Goal: Task Accomplishment & Management: Complete application form

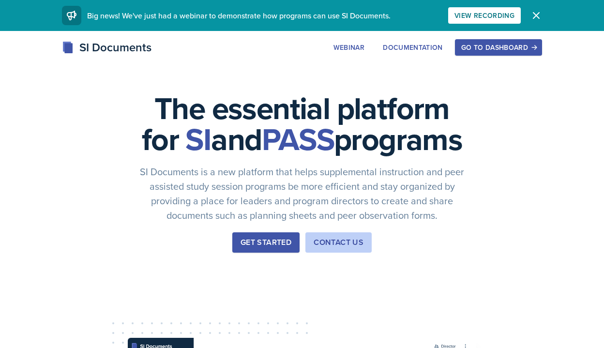
click at [276, 248] on div "Get Started" at bounding box center [266, 243] width 51 height 12
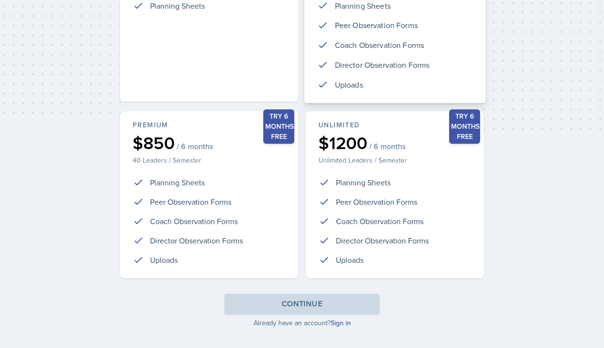
scroll to position [226, 0]
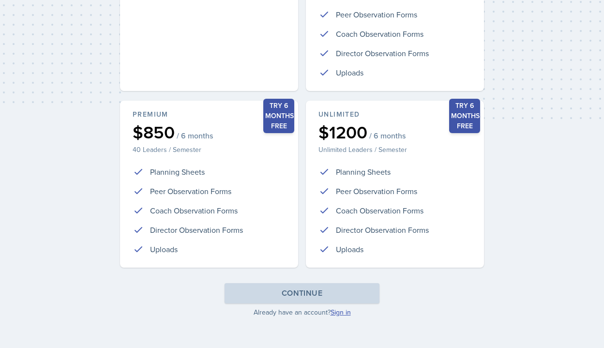
click at [339, 312] on link "Sign in" at bounding box center [341, 312] width 20 height 10
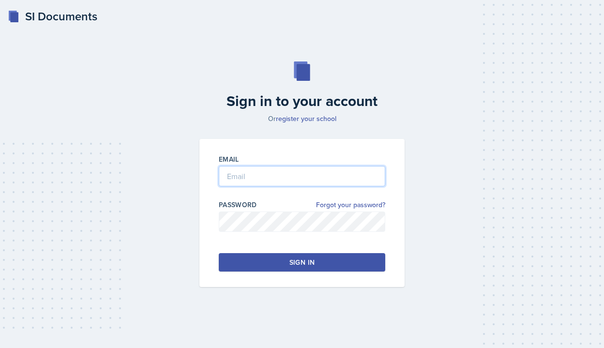
type input "[PERSON_NAME][EMAIL_ADDRESS][PERSON_NAME][DOMAIN_NAME]"
click at [309, 261] on div "Sign in" at bounding box center [301, 262] width 25 height 10
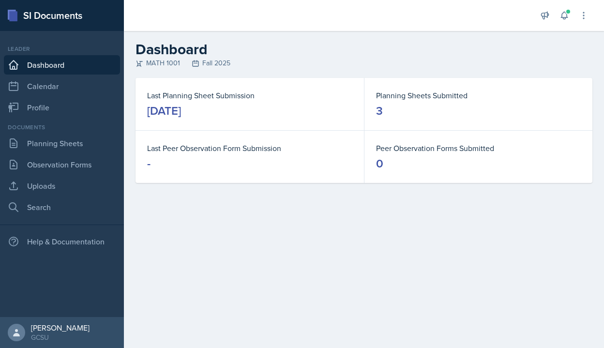
click at [409, 103] on dd "3" at bounding box center [478, 110] width 205 height 15
click at [65, 146] on link "Planning Sheets" at bounding box center [62, 143] width 116 height 19
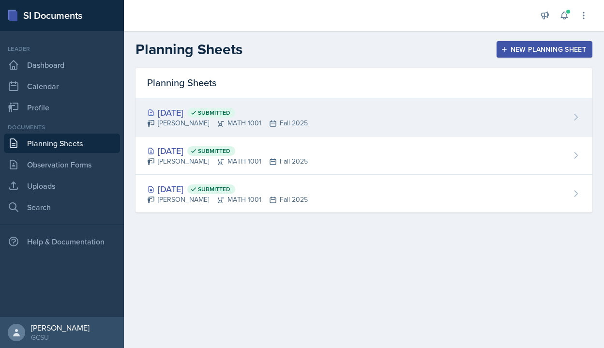
click at [181, 112] on div "[DATE] Submitted" at bounding box center [227, 112] width 161 height 13
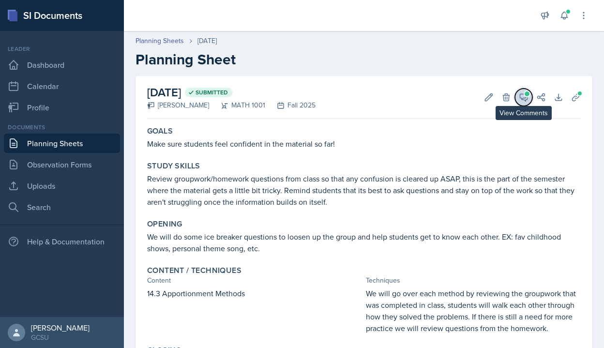
click at [523, 98] on icon at bounding box center [523, 97] width 7 height 7
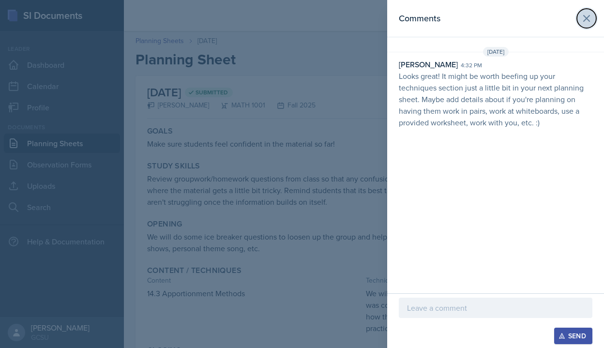
click at [591, 16] on icon at bounding box center [587, 19] width 12 height 12
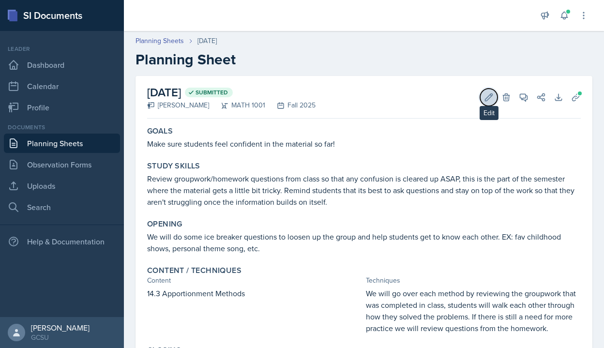
click at [490, 98] on icon at bounding box center [489, 97] width 10 height 10
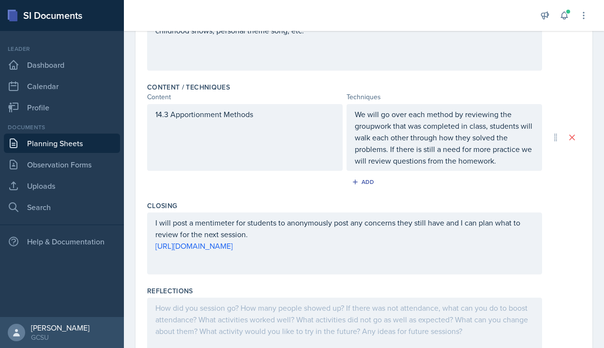
scroll to position [314, 0]
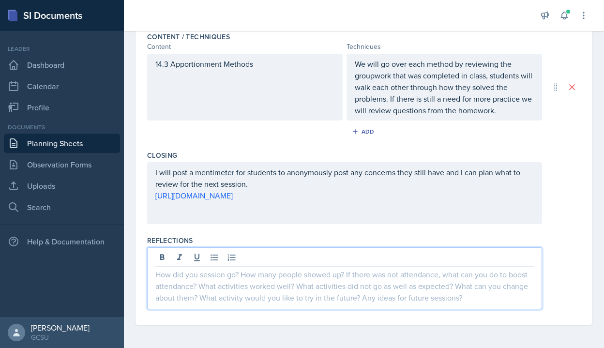
click at [203, 262] on div at bounding box center [344, 278] width 395 height 62
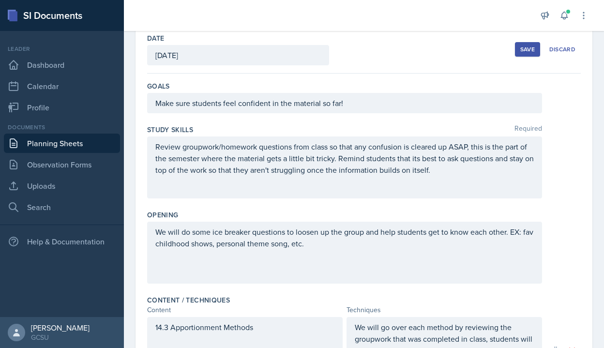
scroll to position [0, 0]
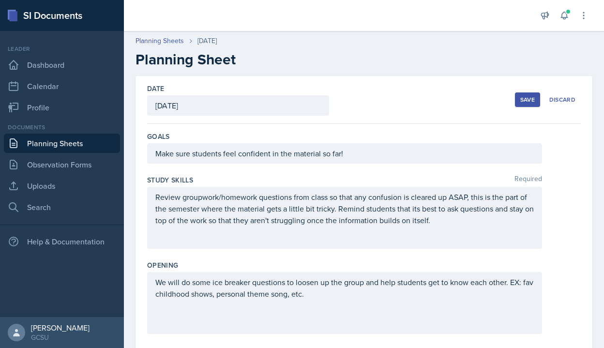
click at [529, 102] on div "Save" at bounding box center [527, 100] width 15 height 8
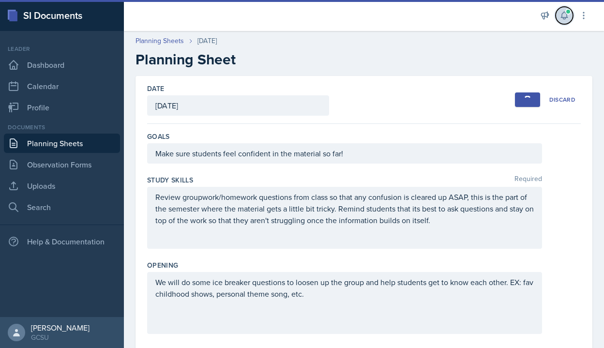
click at [563, 14] on icon at bounding box center [564, 16] width 10 height 10
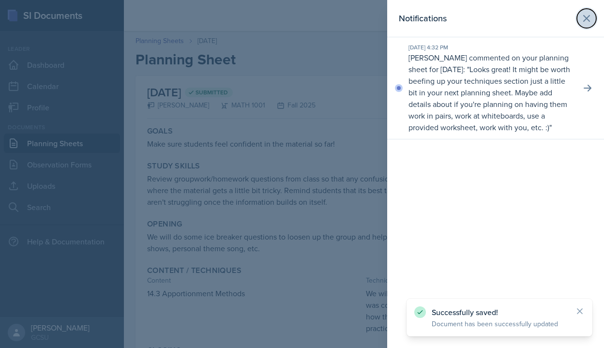
click at [589, 13] on icon at bounding box center [587, 19] width 12 height 12
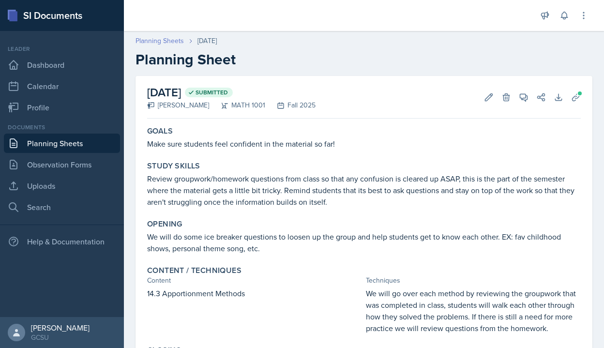
click at [145, 37] on link "Planning Sheets" at bounding box center [160, 41] width 48 height 10
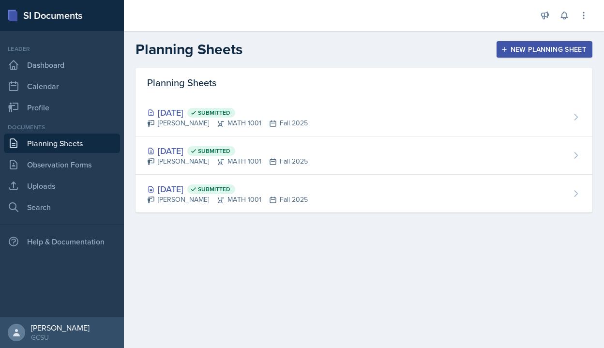
click at [512, 45] on div "New Planning Sheet" at bounding box center [544, 49] width 83 height 8
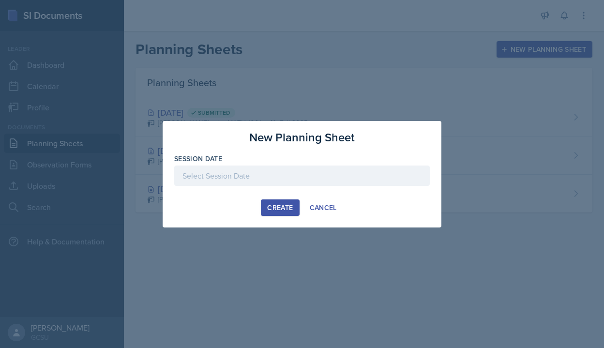
click at [245, 175] on div at bounding box center [302, 176] width 256 height 20
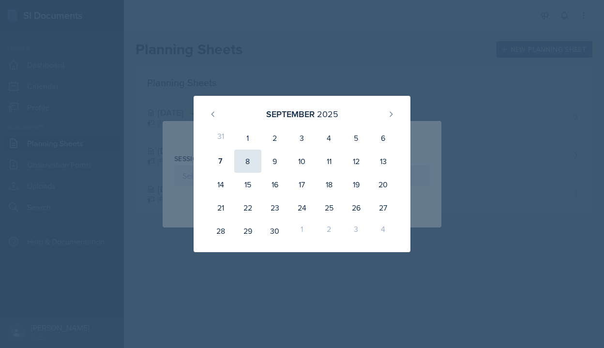
click at [248, 165] on div "8" at bounding box center [247, 161] width 27 height 23
type input "[DATE]"
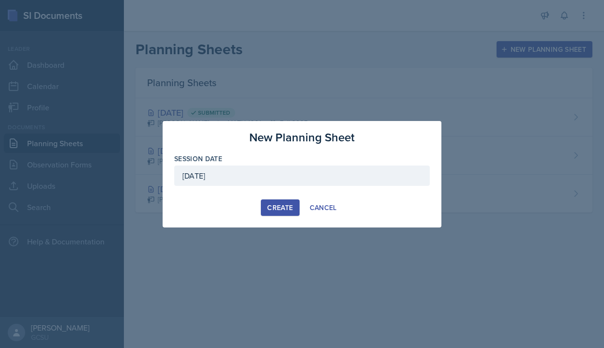
click at [281, 209] on div "Create" at bounding box center [280, 208] width 26 height 8
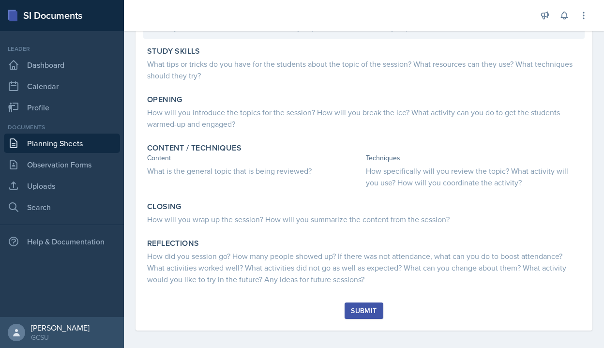
scroll to position [122, 0]
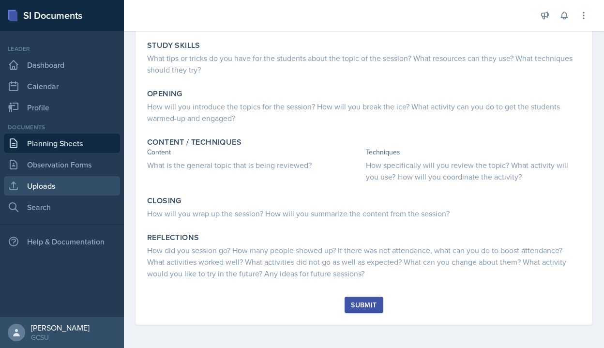
click at [45, 181] on link "Uploads" at bounding box center [62, 185] width 116 height 19
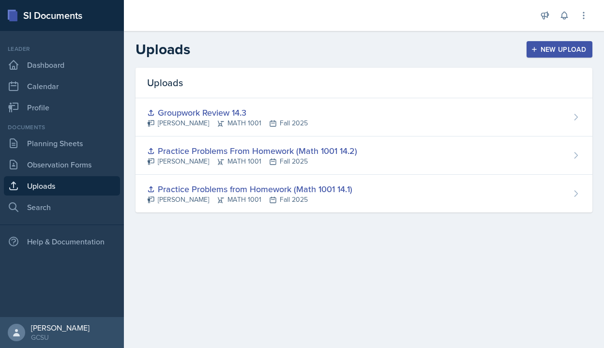
click at [565, 46] on div "New Upload" at bounding box center [560, 49] width 54 height 8
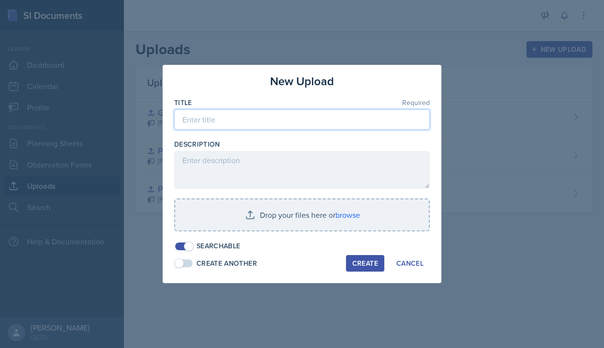
click at [278, 119] on input at bounding box center [302, 119] width 256 height 20
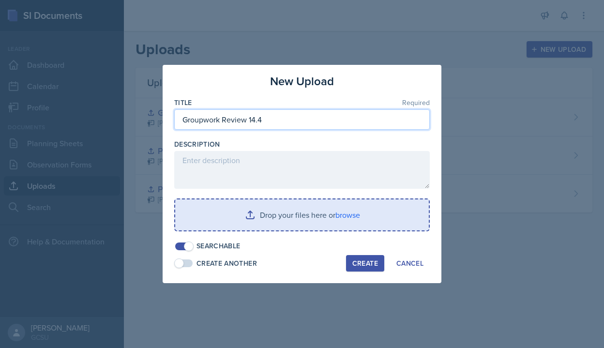
type input "Groupwork Review 14.4"
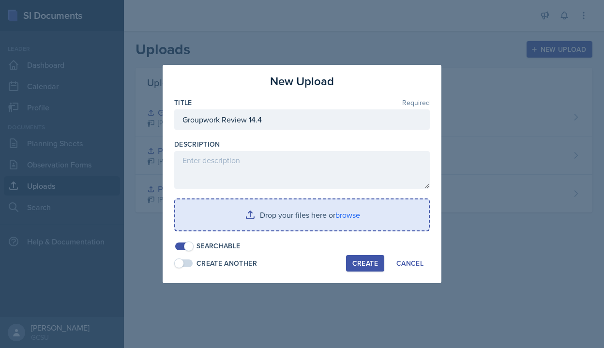
click at [285, 216] on input "file" at bounding box center [302, 214] width 254 height 31
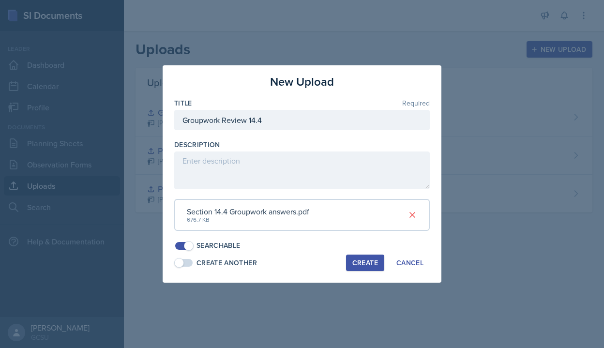
click at [362, 263] on div "Create" at bounding box center [365, 263] width 26 height 8
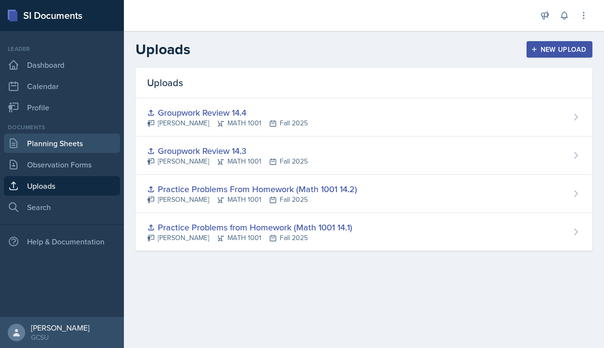
click at [62, 140] on link "Planning Sheets" at bounding box center [62, 143] width 116 height 19
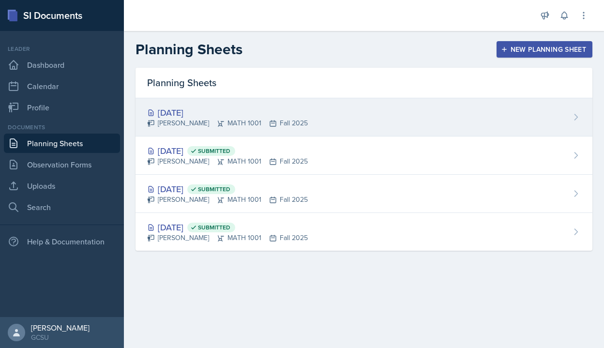
click at [240, 112] on div "[DATE]" at bounding box center [227, 112] width 161 height 13
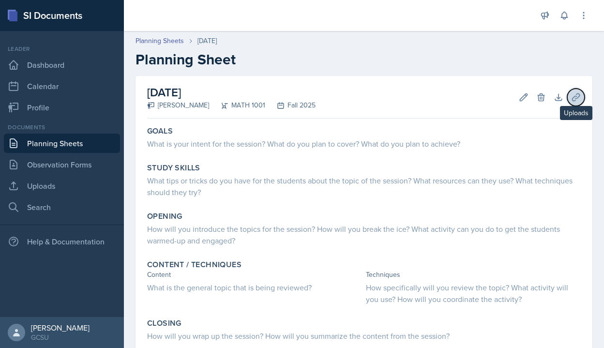
click at [575, 94] on icon at bounding box center [576, 97] width 10 height 10
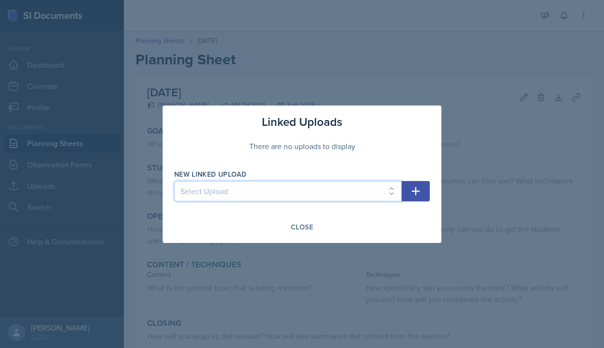
click at [287, 195] on select "Select Upload Practice Problems from Homework (Math 1001 14.1) Practice Problem…" at bounding box center [287, 191] width 227 height 20
select select "1d30e693-0c01-43b5-b193-c8154d9ec3b2"
click at [174, 181] on select "Select Upload Practice Problems from Homework (Math 1001 14.1) Practice Problem…" at bounding box center [287, 191] width 227 height 20
click at [417, 190] on icon "button" at bounding box center [416, 191] width 12 height 12
select select
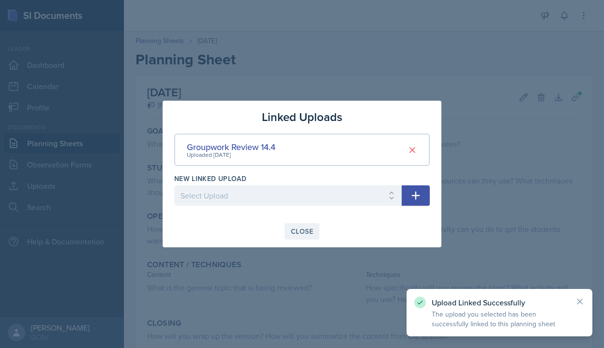
click at [306, 232] on div "Close" at bounding box center [302, 231] width 22 height 8
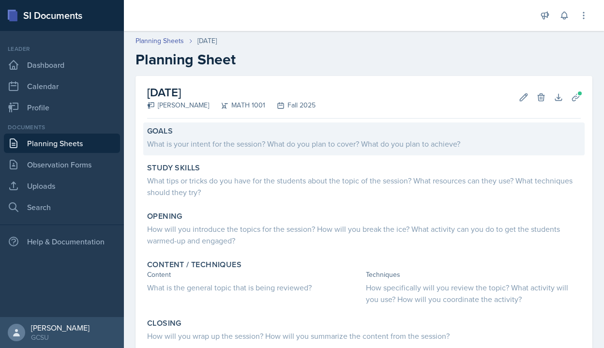
click at [162, 141] on div "What is your intent for the session? What do you plan to cover? What do you pla…" at bounding box center [364, 144] width 434 height 12
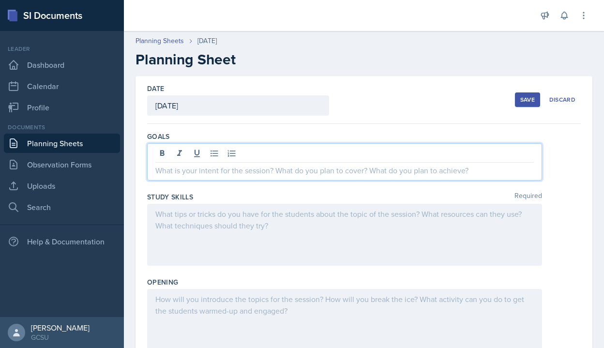
click at [166, 151] on div at bounding box center [344, 161] width 395 height 37
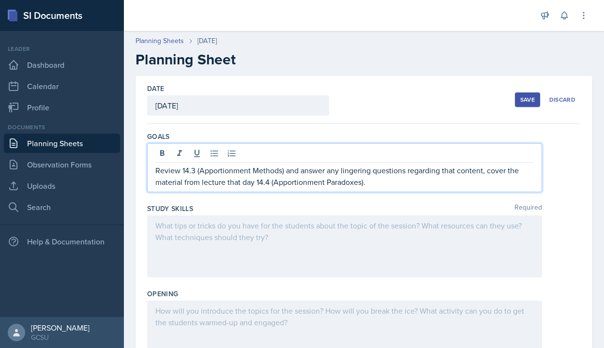
click at [180, 234] on div at bounding box center [344, 246] width 395 height 62
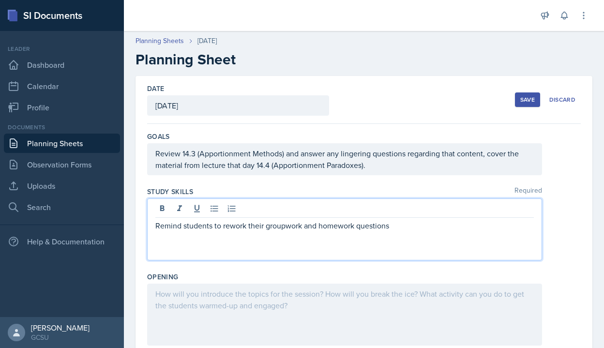
click at [287, 235] on div "Remind students to rework their groupwork and homework questions" at bounding box center [344, 229] width 395 height 62
click at [285, 229] on p "Remind students to rework their groupwork and homework questions" at bounding box center [344, 226] width 378 height 12
click at [388, 226] on p "Remind students to rework their groupwork and homework questions" at bounding box center [344, 226] width 378 height 12
click at [394, 226] on p "Remind students to rework their groupwork and homework questions" at bounding box center [344, 226] width 378 height 12
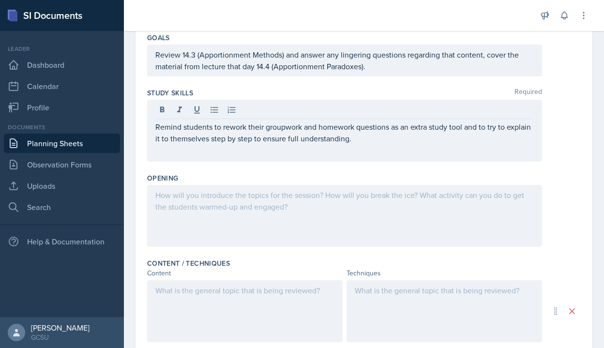
click at [195, 214] on div at bounding box center [344, 216] width 395 height 62
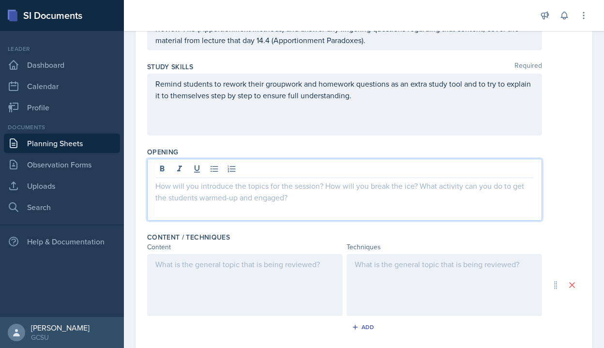
scroll to position [126, 0]
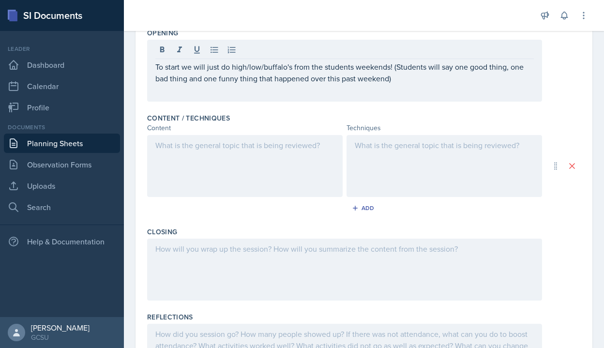
click at [184, 178] on div at bounding box center [245, 166] width 196 height 62
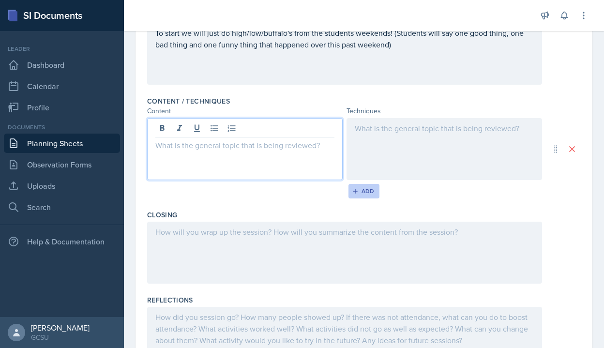
click at [360, 193] on div "Add" at bounding box center [364, 191] width 21 height 8
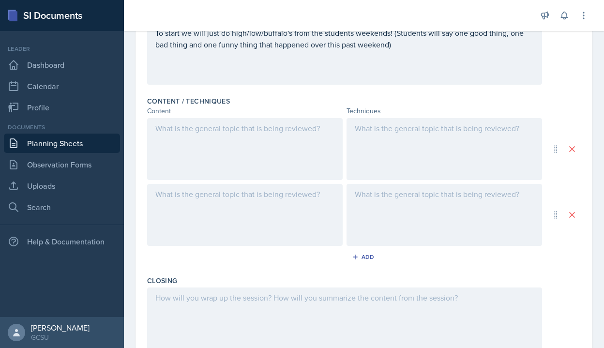
click at [170, 212] on div at bounding box center [245, 215] width 196 height 62
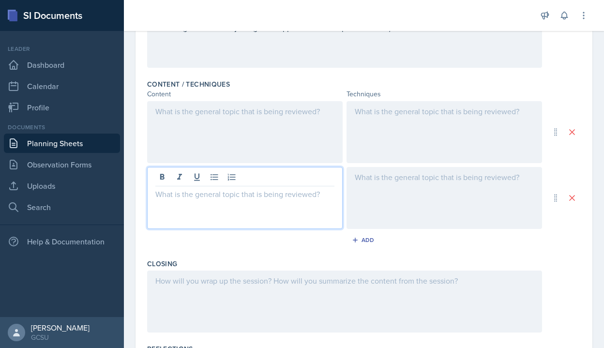
scroll to position [275, 0]
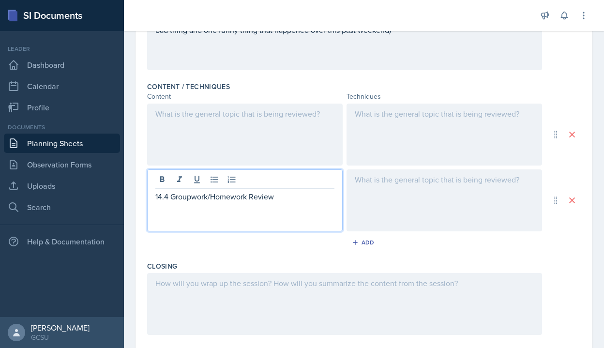
click at [388, 194] on div at bounding box center [445, 200] width 196 height 62
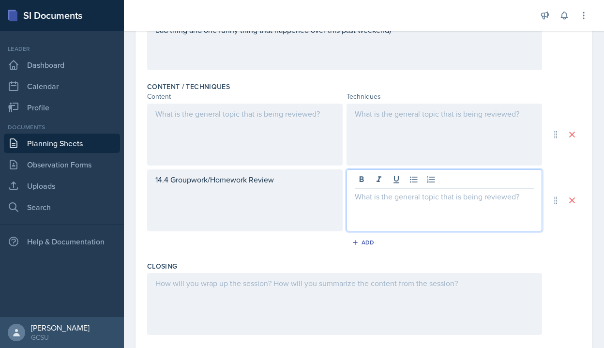
scroll to position [292, 0]
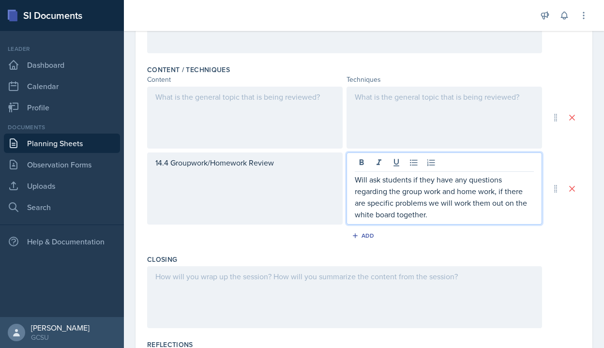
click at [377, 214] on p "Will ask students if they have any questions regarding the group work and home …" at bounding box center [444, 197] width 179 height 46
click at [476, 218] on p "Will ask students if they have any questions regarding the group work and home …" at bounding box center [444, 197] width 179 height 46
click at [428, 205] on p "Will ask students if they have any questions regarding the group work and home …" at bounding box center [444, 197] width 179 height 46
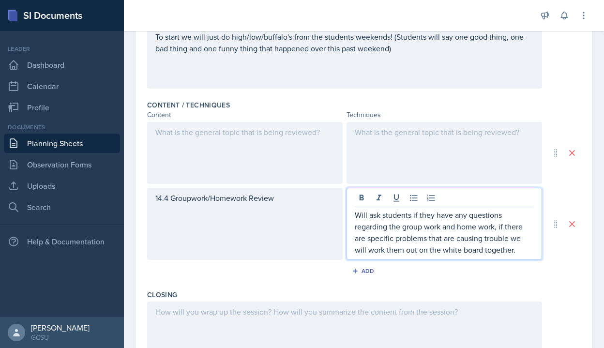
click at [269, 158] on div at bounding box center [245, 153] width 196 height 62
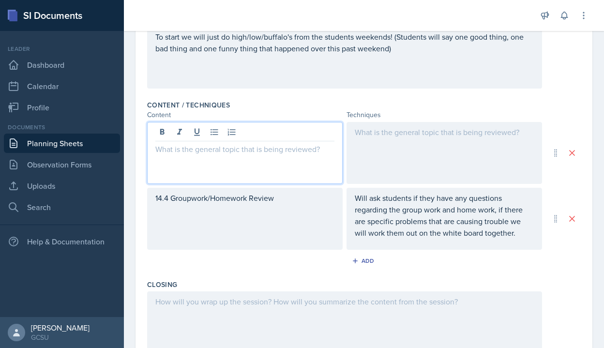
scroll to position [274, 0]
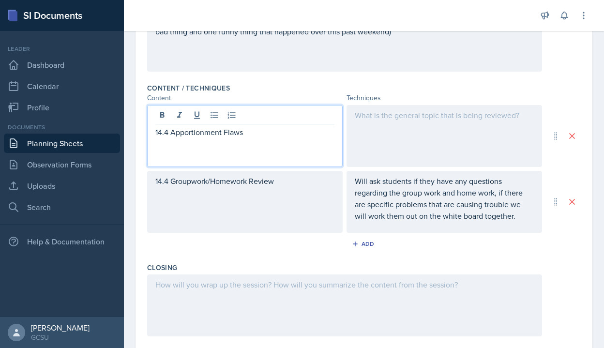
click at [405, 137] on div at bounding box center [445, 136] width 196 height 62
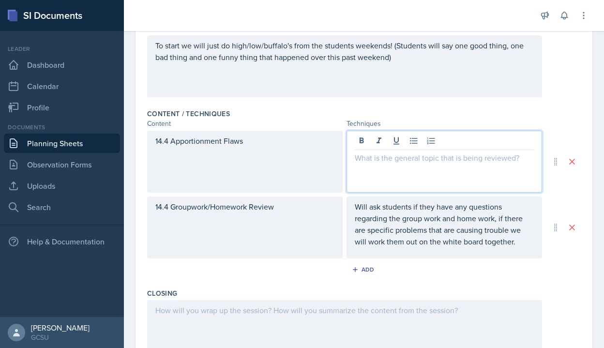
scroll to position [240, 0]
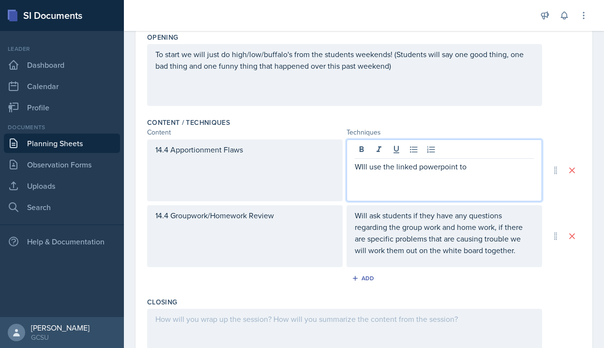
click at [363, 166] on p "WIll use the linked powerpoint to" at bounding box center [444, 167] width 179 height 12
click at [467, 170] on p "Will use the linked powerpoint to" at bounding box center [444, 167] width 179 height 12
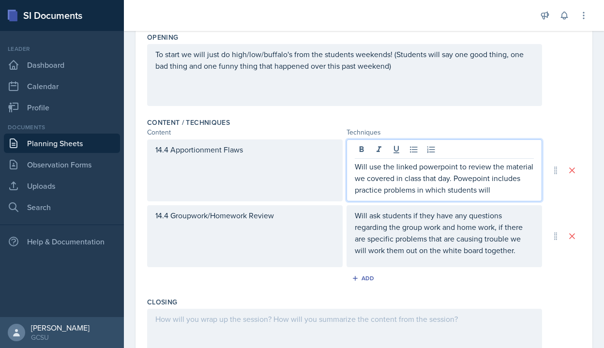
click at [473, 180] on p "Will use the linked powerpoint to review the material we covered in class that …" at bounding box center [444, 178] width 179 height 35
drag, startPoint x: 493, startPoint y: 189, endPoint x: 423, endPoint y: 190, distance: 70.2
click at [423, 190] on p "Will use the linked powerpoint to review the material we covered in class that …" at bounding box center [444, 178] width 179 height 35
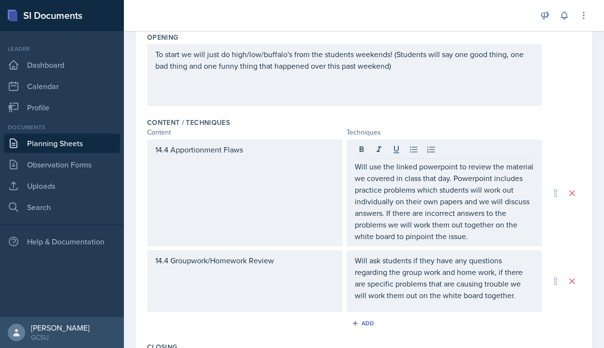
click at [419, 84] on div "To start we will just do high/low/buffalo's from the students weekends! (Studen…" at bounding box center [344, 75] width 395 height 62
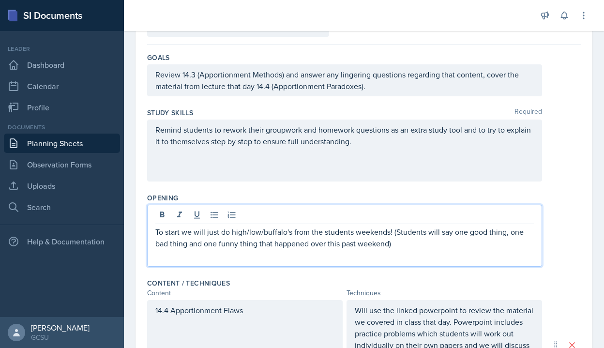
scroll to position [96, 0]
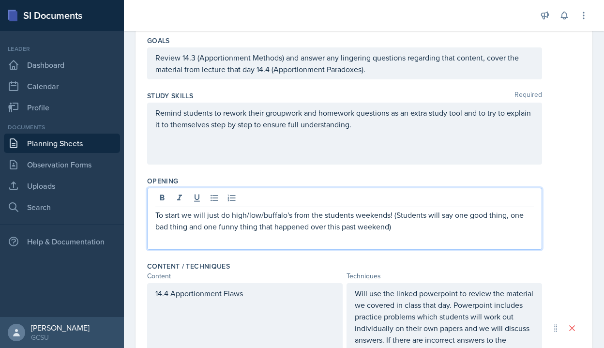
click at [389, 130] on p "Remind students to rework their groupwork and homework questions as an extra st…" at bounding box center [344, 118] width 378 height 23
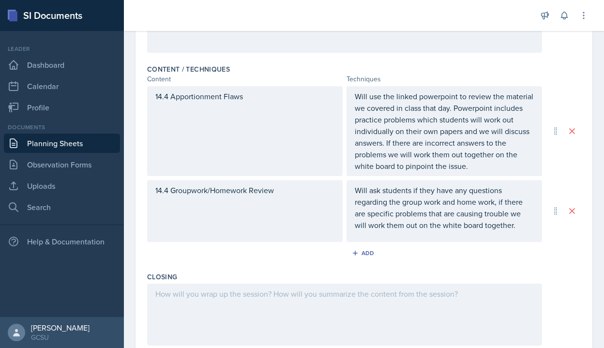
scroll to position [304, 0]
click at [353, 97] on div "Will use the linked powerpoint to review the material we covered in class that …" at bounding box center [445, 130] width 196 height 90
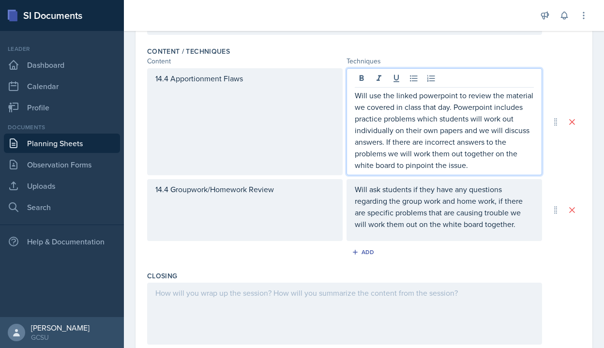
click at [453, 107] on p "Will use the linked powerpoint to review the material we covered in class that …" at bounding box center [444, 130] width 179 height 81
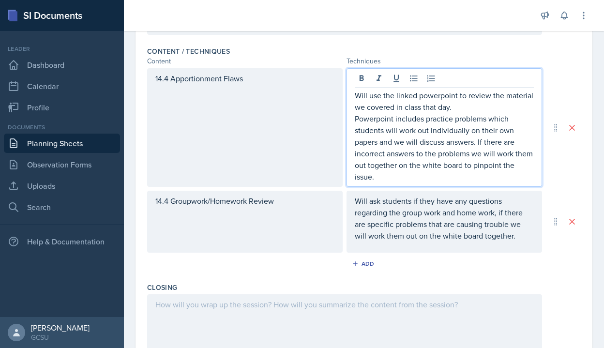
click at [454, 111] on p "Will use the linked powerpoint to review the material we covered in class that …" at bounding box center [444, 101] width 179 height 23
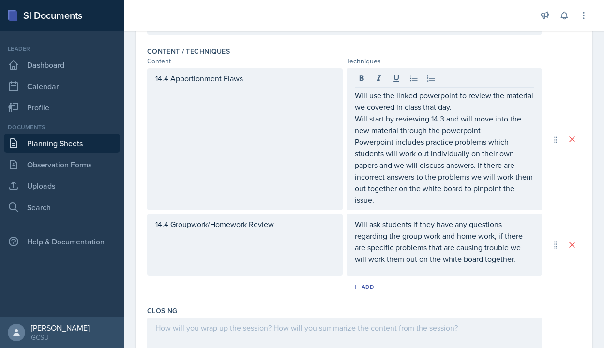
click at [352, 97] on div "Will use the linked powerpoint to review the material we covered in class that …" at bounding box center [445, 139] width 196 height 142
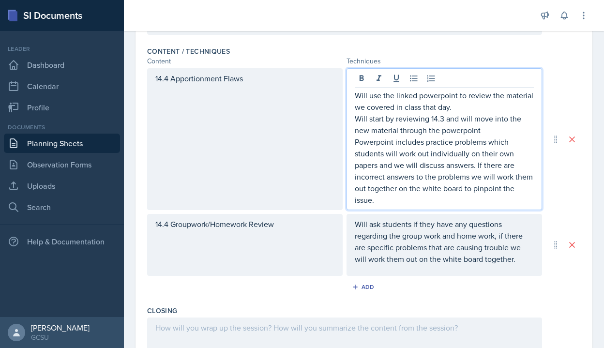
click at [356, 98] on p "Will use the linked powerpoint to review the material we covered in class that …" at bounding box center [444, 101] width 179 height 23
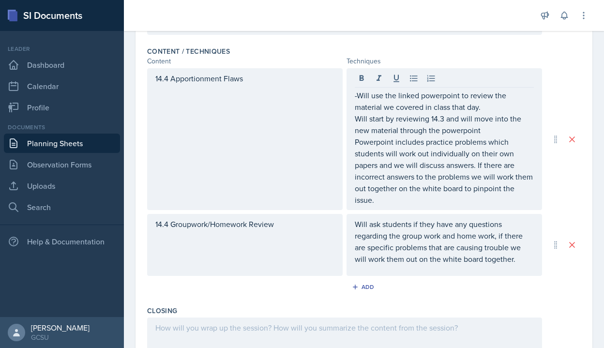
click at [353, 121] on div "-Will use the linked powerpoint to review the material we covered in class that…" at bounding box center [445, 139] width 196 height 142
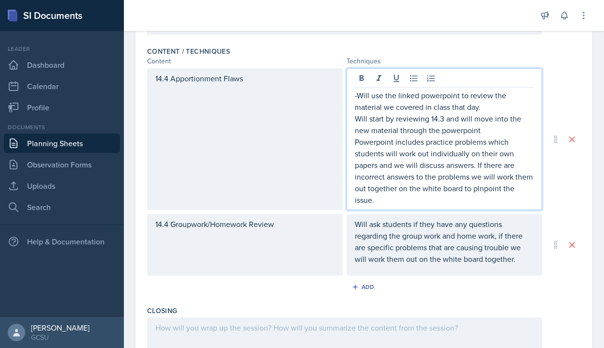
click at [354, 120] on div "-Will use the linked powerpoint to review the material we covered in class that…" at bounding box center [445, 139] width 196 height 142
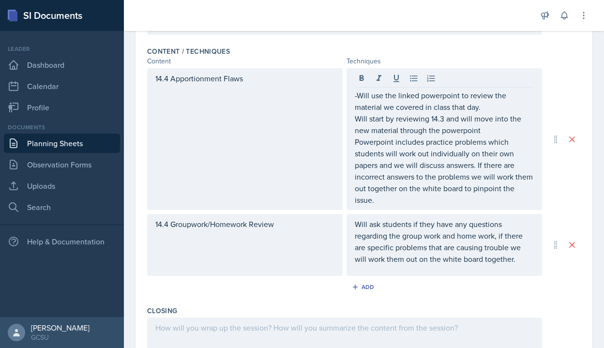
click at [353, 120] on div "-Will use the linked powerpoint to review the material we covered in class that…" at bounding box center [445, 139] width 196 height 142
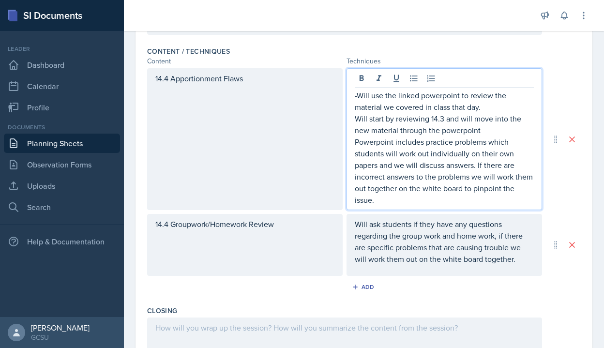
click at [356, 118] on p "Will start by reviewing 14.3 and will move into the new material through the po…" at bounding box center [444, 124] width 179 height 23
click at [356, 133] on p "-Will start by reviewing 14.3 and will move into the new material through the p…" at bounding box center [444, 124] width 179 height 23
click at [356, 141] on p "Powerpoint includes practice problems which students will work out individually…" at bounding box center [444, 171] width 179 height 70
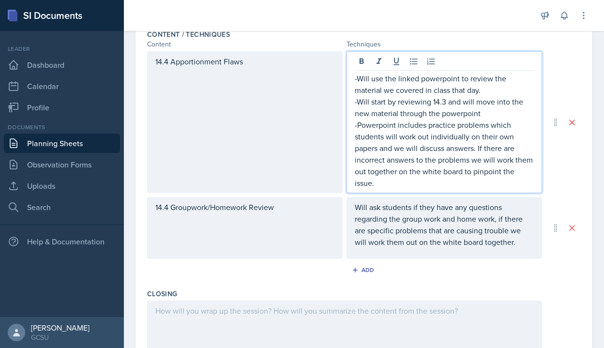
scroll to position [325, 0]
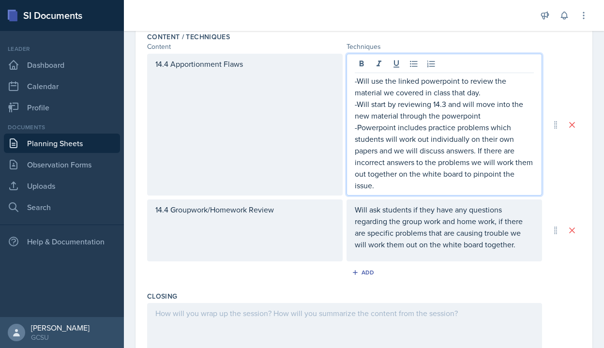
click at [487, 95] on p "-Will use the linked powerpoint to review the material we covered in class that…" at bounding box center [444, 86] width 179 height 23
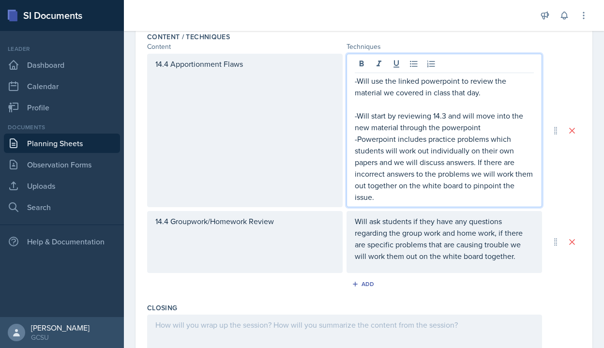
click at [488, 127] on p "-Will start by reviewing 14.3 and will move into the new material through the p…" at bounding box center [444, 121] width 179 height 23
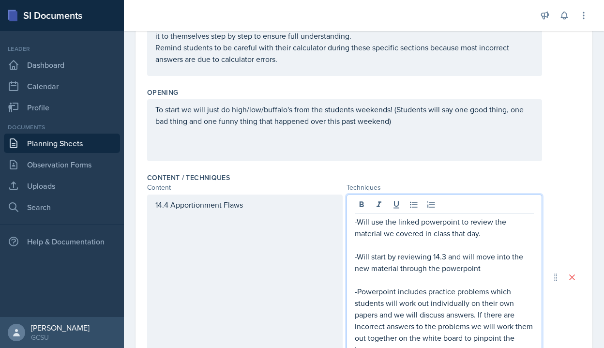
scroll to position [184, 0]
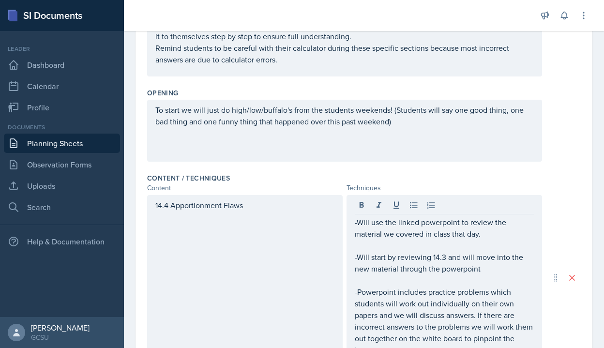
click at [154, 206] on div "14.4 Apportionment Flaws" at bounding box center [245, 277] width 196 height 165
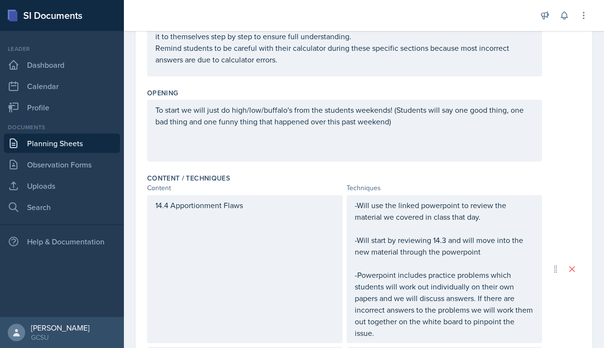
scroll to position [201, 0]
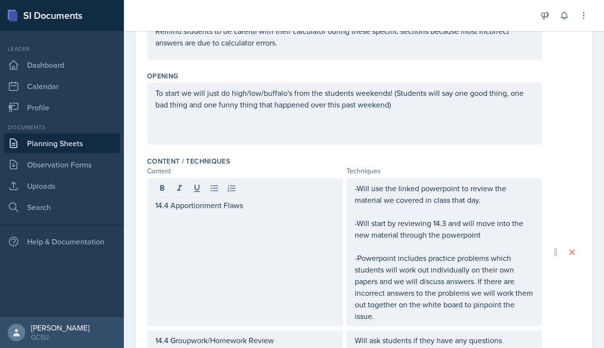
click at [152, 203] on div "14.4 Apportionment Flaws" at bounding box center [245, 252] width 196 height 148
click at [154, 203] on div "14.4 Apportionment Flaws" at bounding box center [245, 252] width 196 height 148
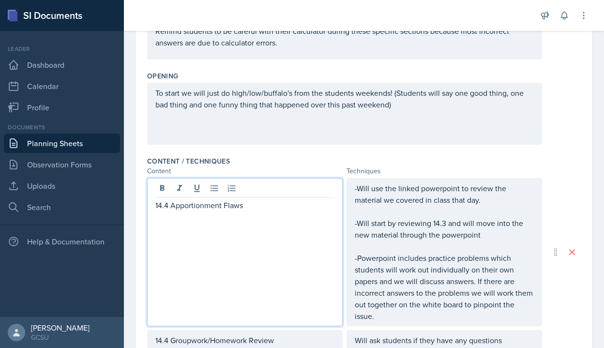
click at [157, 209] on p "14.4 Apportionment Flaws" at bounding box center [244, 205] width 179 height 12
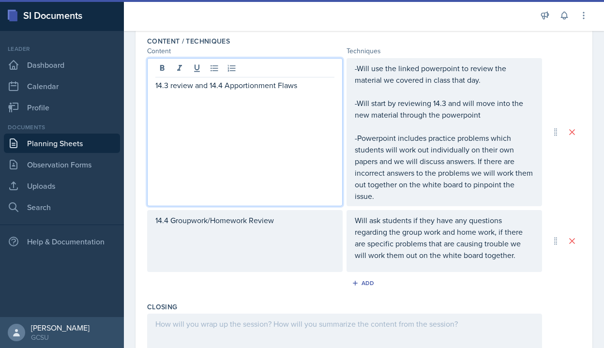
scroll to position [0, 0]
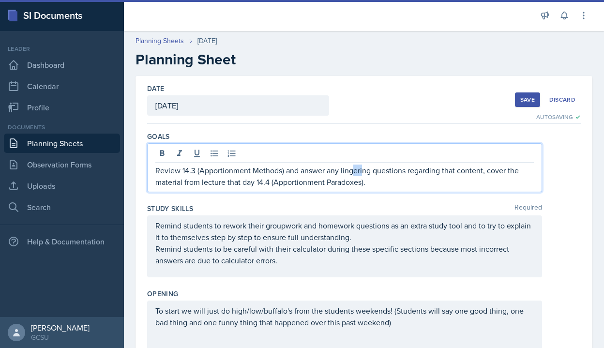
drag, startPoint x: 362, startPoint y: 168, endPoint x: 354, endPoint y: 170, distance: 8.0
click at [354, 170] on p "Review 14.3 (Apportionment Methods) and answer any lingering questions regardin…" at bounding box center [344, 176] width 378 height 23
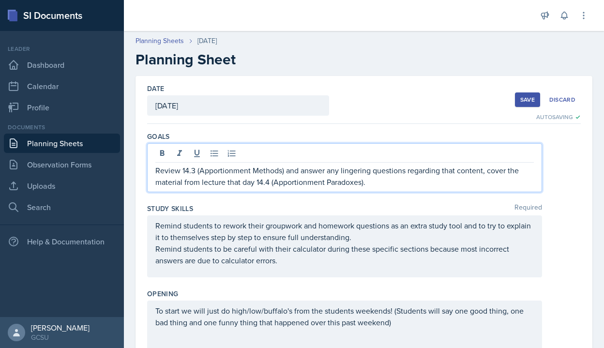
click at [361, 186] on p "Review 14.3 (Apportionment Methods) and answer any lingering questions regardin…" at bounding box center [344, 176] width 378 height 23
drag, startPoint x: 361, startPoint y: 186, endPoint x: 331, endPoint y: 186, distance: 30.0
click at [330, 186] on p "Review 14.3 (Apportionment Methods) and answer any lingering questions regardin…" at bounding box center [344, 176] width 378 height 23
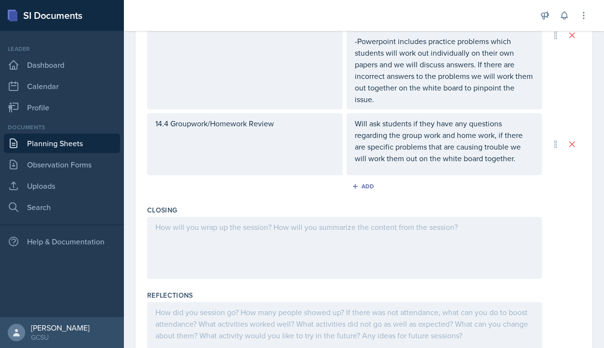
scroll to position [435, 0]
click at [207, 233] on div at bounding box center [344, 247] width 395 height 62
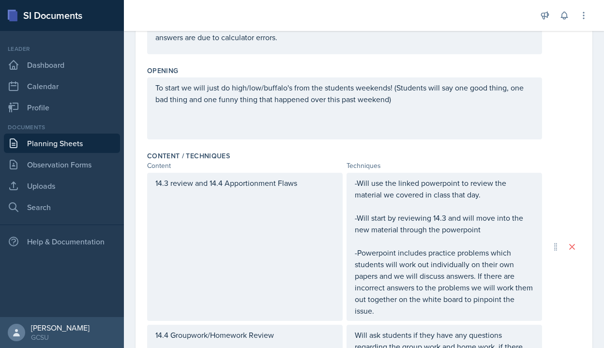
scroll to position [162, 0]
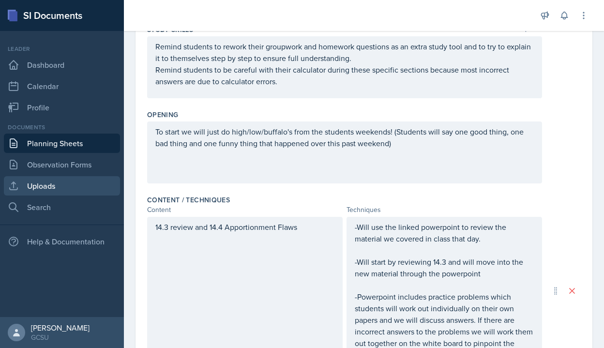
click at [49, 181] on link "Uploads" at bounding box center [62, 185] width 116 height 19
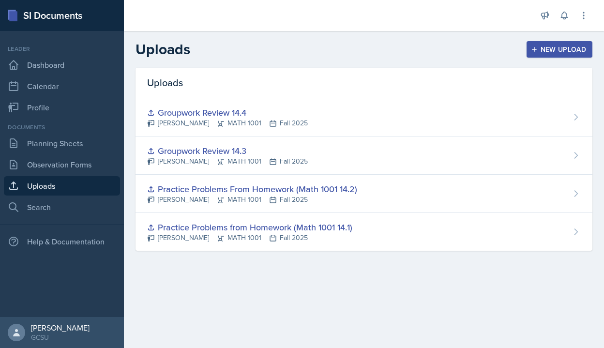
click at [540, 48] on div "New Upload" at bounding box center [560, 49] width 54 height 8
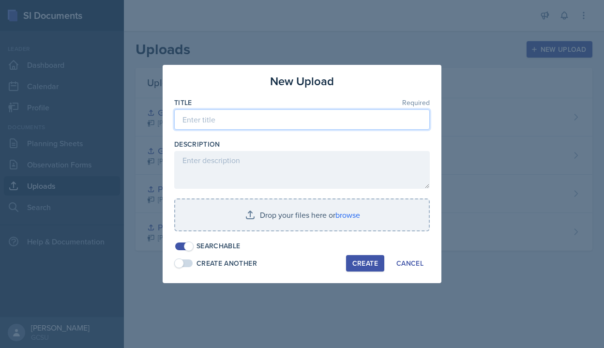
click at [256, 121] on input at bounding box center [302, 119] width 256 height 20
type input "14.3/14.4 Review/Practice Powerpoint"
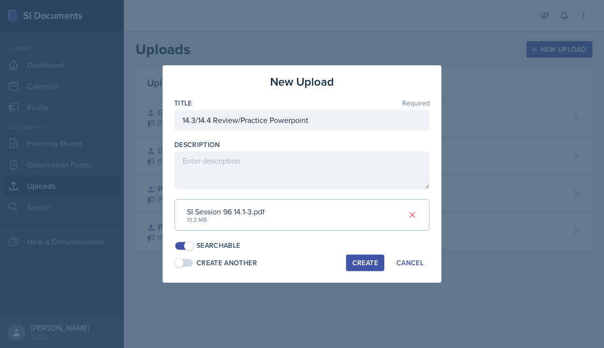
click at [364, 267] on div "Create" at bounding box center [365, 263] width 26 height 8
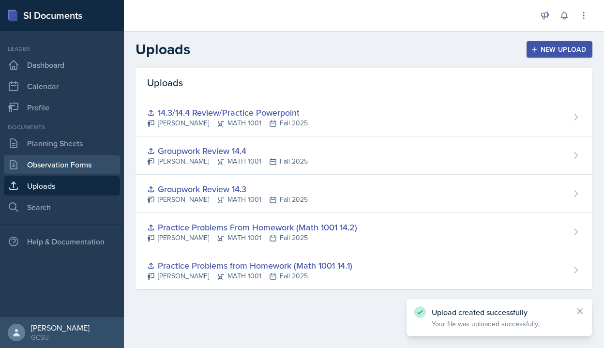
click at [36, 166] on link "Observation Forms" at bounding box center [62, 164] width 116 height 19
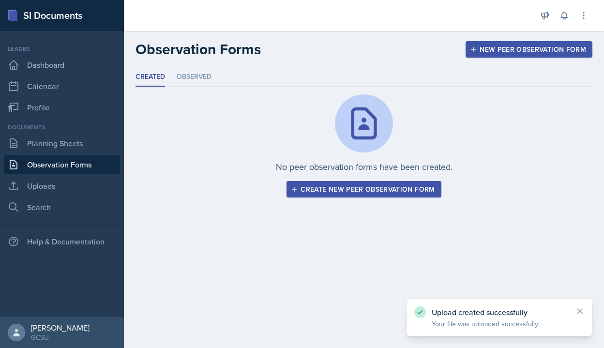
click at [38, 153] on div "Documents Planning Sheets Observation Forms Uploads Search" at bounding box center [62, 170] width 116 height 94
click at [43, 138] on link "Planning Sheets" at bounding box center [62, 143] width 116 height 19
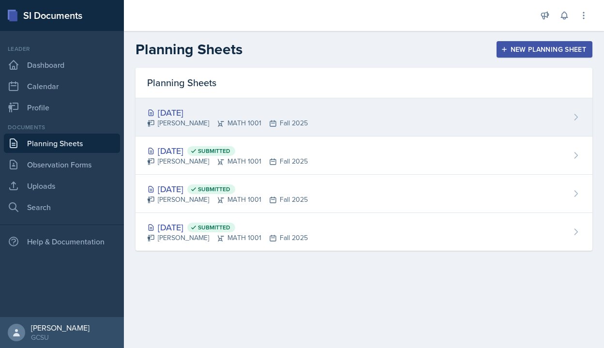
click at [163, 110] on div "[DATE]" at bounding box center [227, 112] width 161 height 13
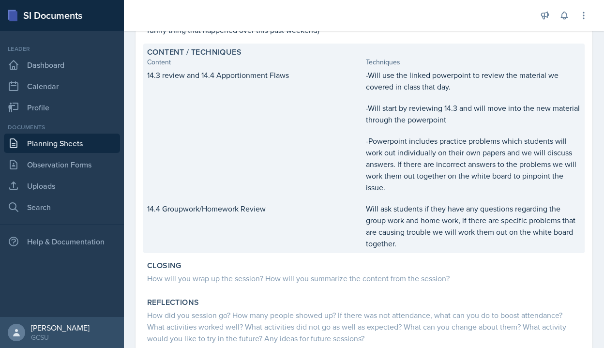
scroll to position [4, 0]
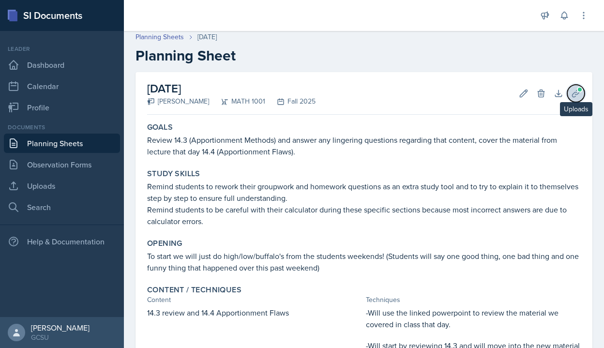
click at [584, 90] on button "Uploads" at bounding box center [575, 93] width 17 height 17
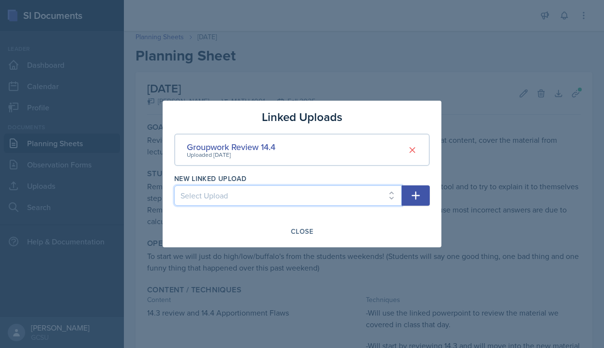
click at [348, 194] on select "Select Upload Practice Problems from Homework (Math 1001 14.1) Practice Problem…" at bounding box center [287, 195] width 227 height 20
select select "0dfc08dc-e44c-4385-8047-f6a85d226151"
click at [174, 185] on select "Select Upload Practice Problems from Homework (Math 1001 14.1) Practice Problem…" at bounding box center [287, 195] width 227 height 20
click at [424, 194] on button "button" at bounding box center [416, 195] width 28 height 20
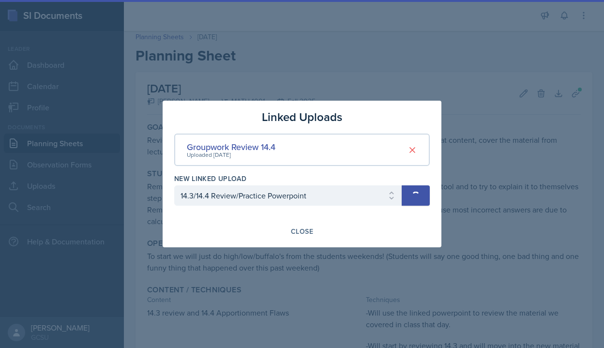
select select
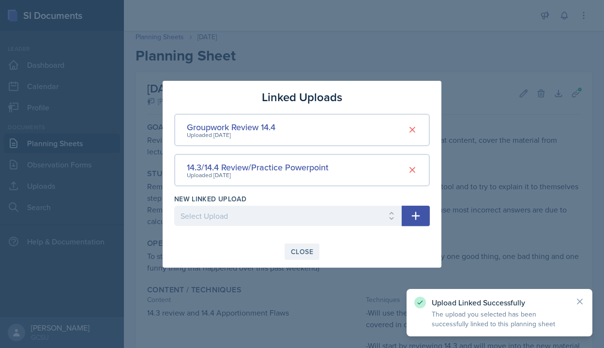
click at [314, 254] on button "Close" at bounding box center [302, 251] width 35 height 16
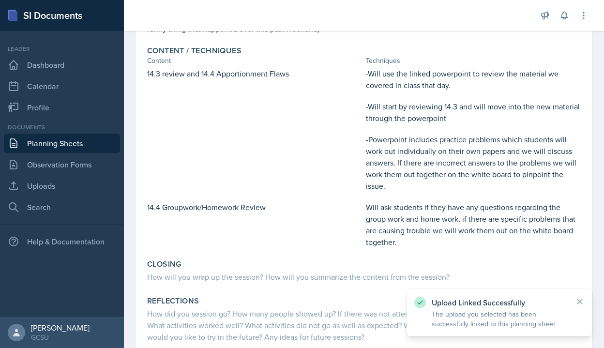
scroll to position [291, 0]
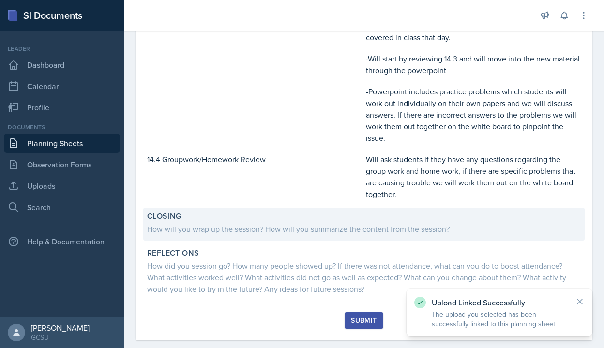
click at [236, 235] on div "Closing How will you wrap up the session? How will you summarize the content fr…" at bounding box center [363, 224] width 441 height 33
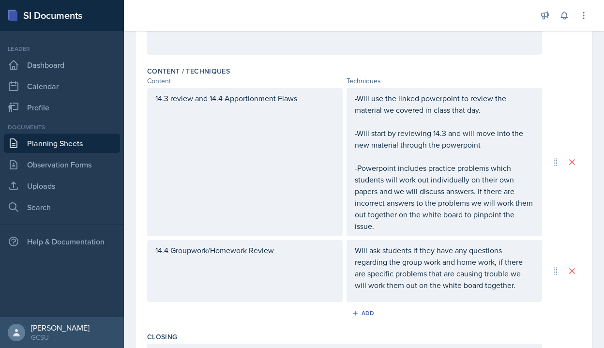
scroll to position [472, 0]
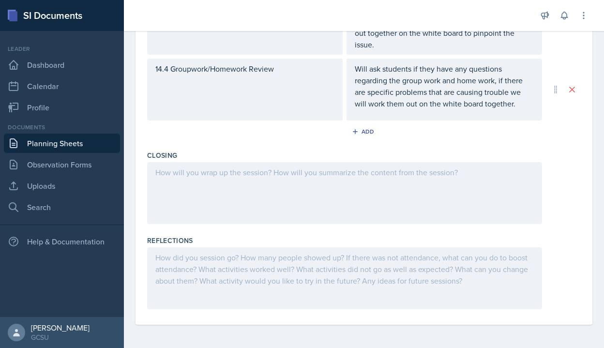
click at [185, 181] on div at bounding box center [344, 193] width 395 height 62
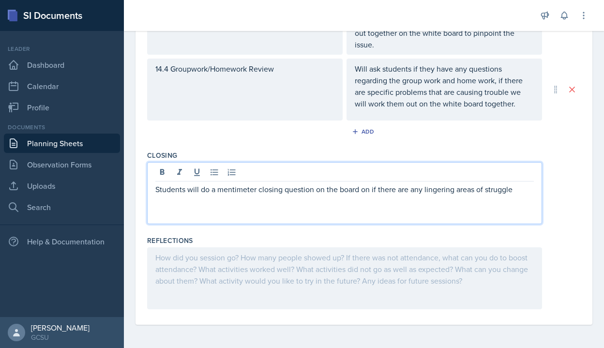
click at [193, 214] on div "Students will do a mentimeter closing question on the board on if there are any…" at bounding box center [344, 193] width 395 height 62
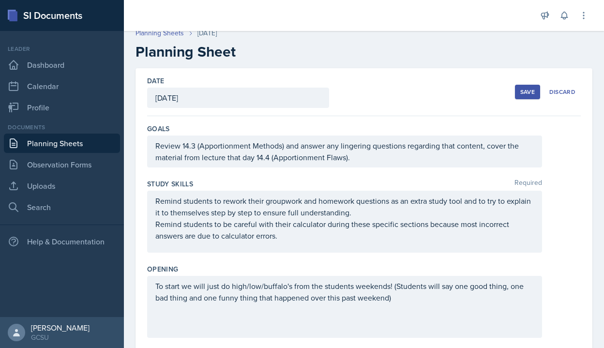
scroll to position [0, 0]
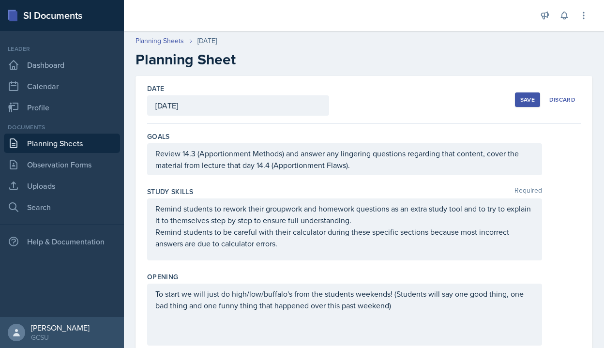
click at [522, 97] on div "Save" at bounding box center [527, 100] width 15 height 8
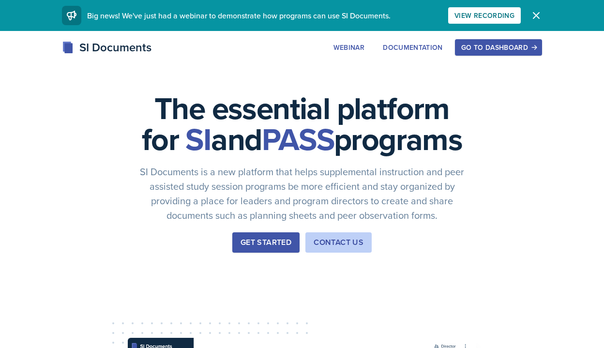
click at [281, 248] on div "Get Started" at bounding box center [266, 243] width 51 height 12
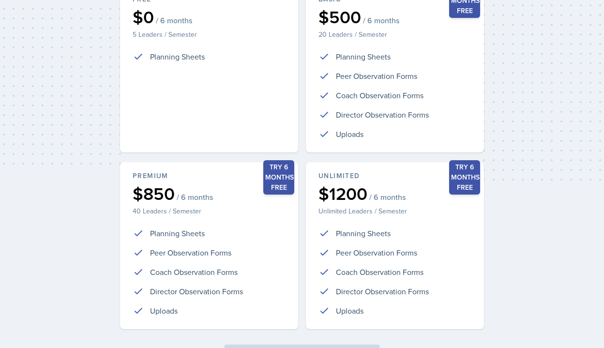
scroll to position [226, 0]
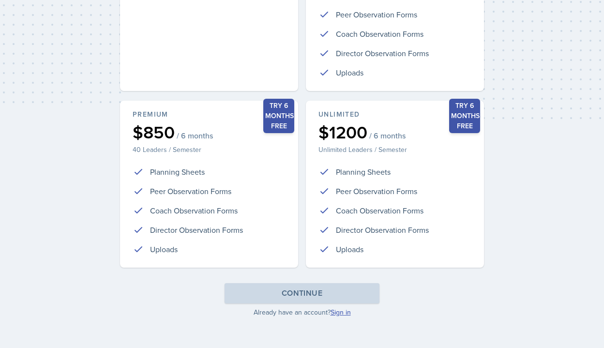
click at [344, 314] on link "Sign in" at bounding box center [341, 312] width 20 height 10
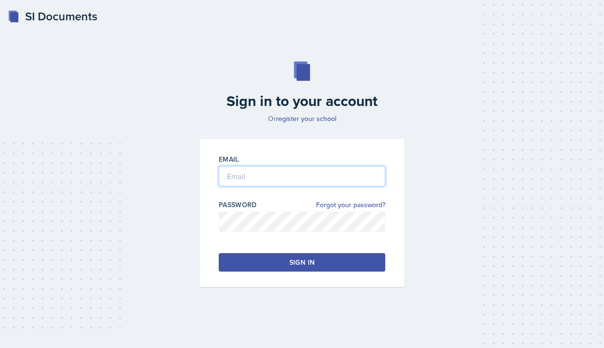
type input "[PERSON_NAME][EMAIL_ADDRESS][PERSON_NAME][DOMAIN_NAME]"
click at [289, 259] on div "Sign in" at bounding box center [301, 262] width 25 height 10
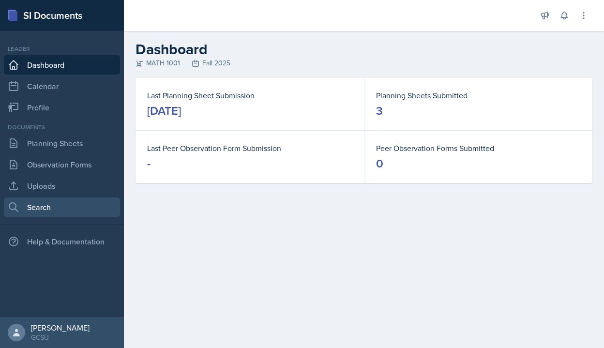
click at [54, 207] on link "Search" at bounding box center [62, 206] width 116 height 19
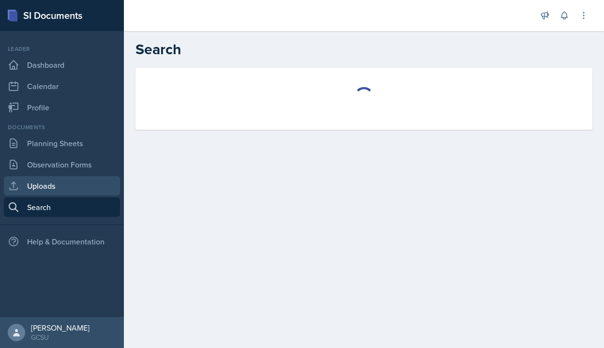
select select "all"
select select "1"
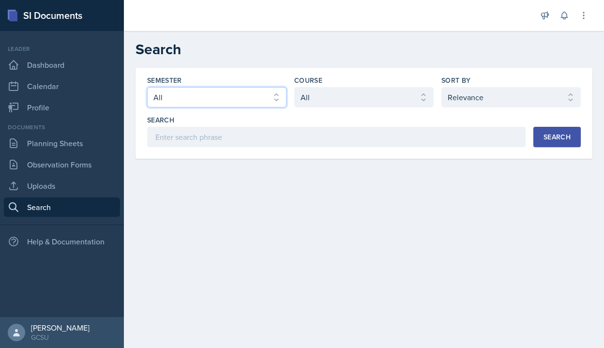
click at [192, 102] on select "Select semester All Fall 2025 Spring 2025 Fall 2024 Spring 2024 Fall 2023 Sprin…" at bounding box center [216, 97] width 139 height 20
select select "b95d2253-5877-4a86-98d0-f81876ad46d6"
click at [147, 87] on select "Select semester All Fall 2025 Spring 2025 Fall 2024 Spring 2024 Fall 2023 Sprin…" at bounding box center [216, 97] width 139 height 20
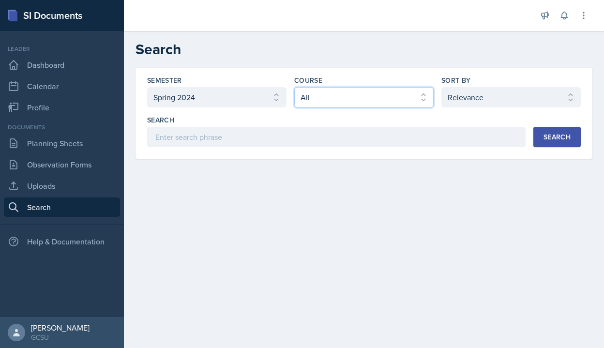
click at [351, 104] on select "Select course All ACCT 3101 ACCT 3102 ASTR 1000 BIOL 1100 BIOL 1107 BIOL 1108 B…" at bounding box center [363, 97] width 139 height 20
select select "c791e157-50e7-4c52-bb41-8889e21dc1fd"
click at [294, 87] on select "Select course All ACCT 3101 ACCT 3102 ASTR 1000 BIOL 1100 BIOL 1107 BIOL 1108 B…" at bounding box center [363, 97] width 139 height 20
click at [549, 134] on div "Search" at bounding box center [557, 137] width 27 height 8
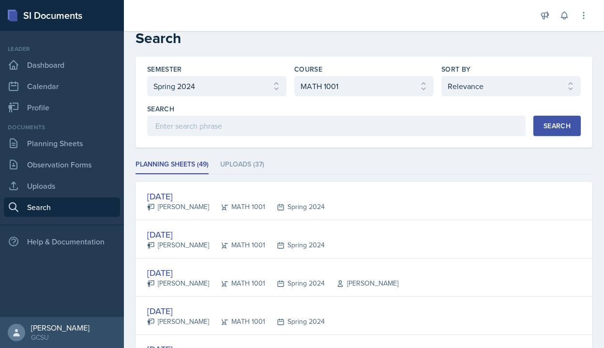
scroll to position [10, 0]
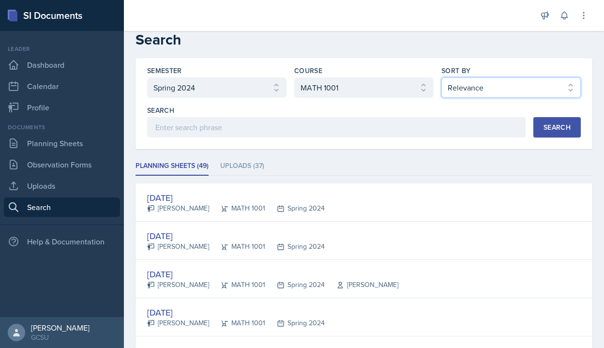
click at [527, 87] on select "Select sort by Relevance Document Date (Asc) Document Date (Desc)" at bounding box center [510, 87] width 139 height 20
click at [441, 77] on select "Select sort by Relevance Document Date (Asc) Document Date (Desc)" at bounding box center [510, 87] width 139 height 20
click at [519, 95] on select "Select sort by Relevance Document Date (Asc) Document Date (Desc)" at bounding box center [510, 87] width 139 height 20
select select "2"
click at [441, 77] on select "Select sort by Relevance Document Date (Asc) Document Date (Desc)" at bounding box center [510, 87] width 139 height 20
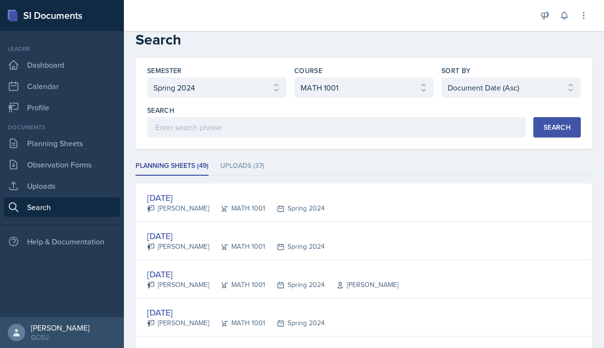
click at [558, 123] on div "Search" at bounding box center [557, 127] width 27 height 8
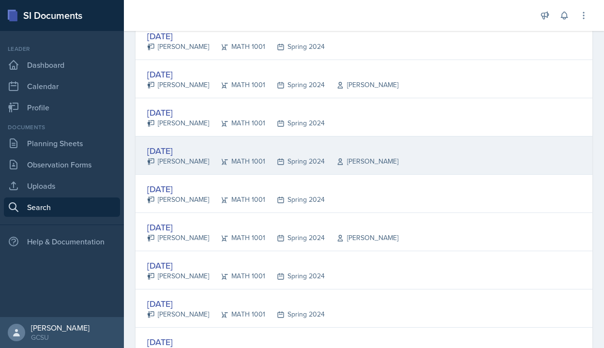
scroll to position [402, 0]
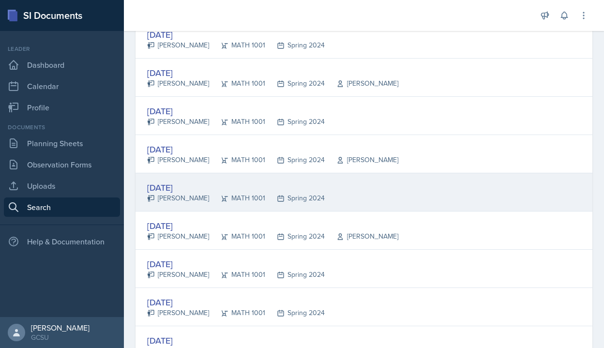
click at [168, 188] on div "Feb 1st, 2024" at bounding box center [236, 187] width 178 height 13
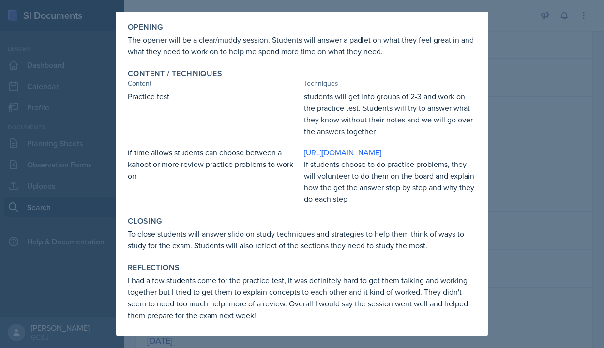
scroll to position [133, 0]
click at [520, 131] on div at bounding box center [302, 174] width 604 height 348
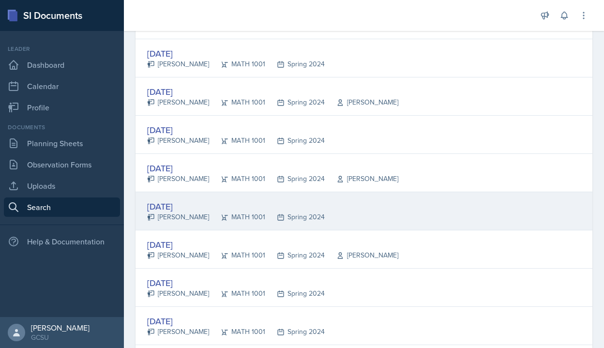
scroll to position [376, 0]
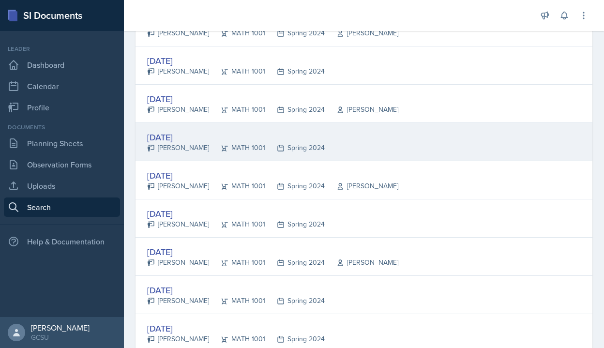
click at [180, 139] on div "Jan 30th, 2024" at bounding box center [236, 137] width 178 height 13
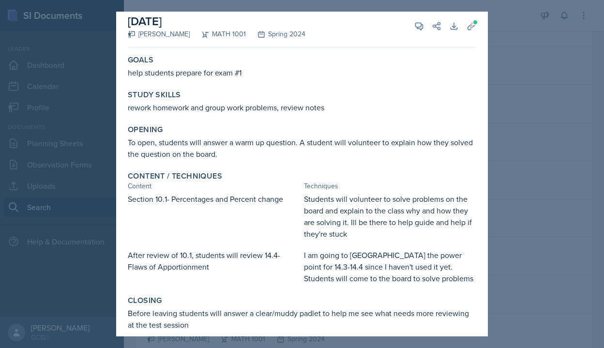
scroll to position [2, 0]
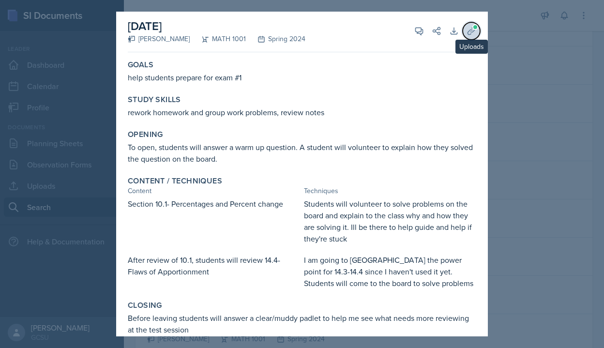
click at [473, 24] on span at bounding box center [475, 27] width 6 height 6
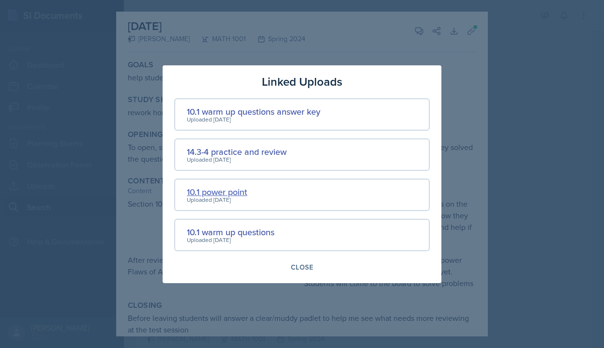
click at [222, 190] on div "10.1 power point" at bounding box center [217, 191] width 60 height 13
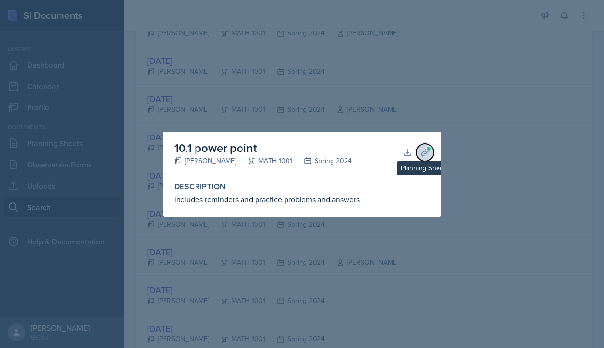
click at [426, 157] on button "Planning Sheets" at bounding box center [424, 152] width 17 height 17
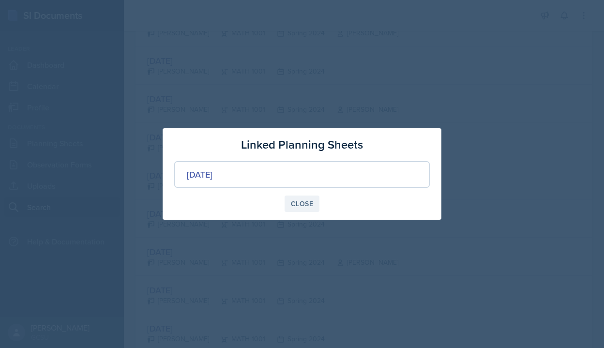
click at [295, 205] on div "Close" at bounding box center [302, 204] width 22 height 8
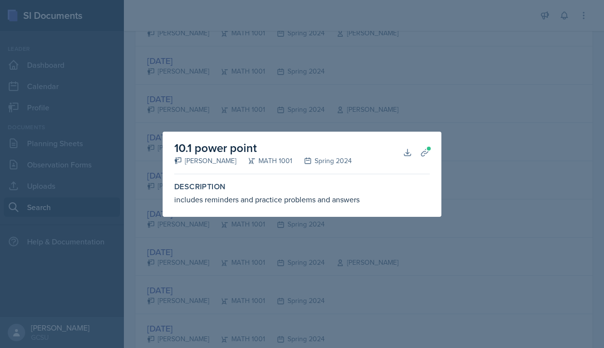
click at [357, 217] on div at bounding box center [302, 174] width 604 height 348
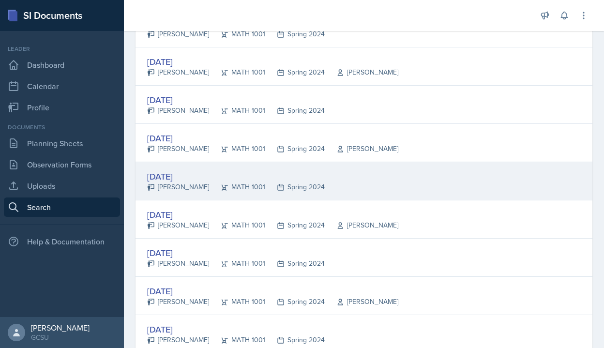
scroll to position [335, 0]
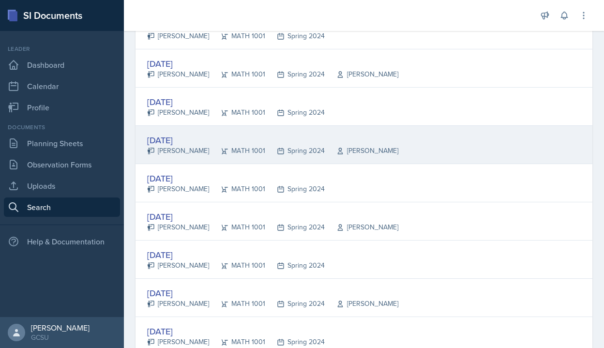
click at [168, 141] on div "Jan 29th, 2024" at bounding box center [272, 140] width 251 height 13
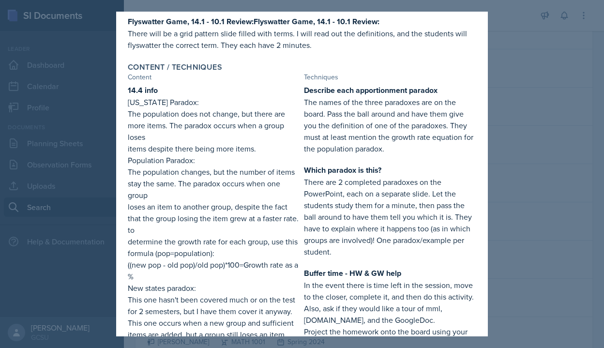
scroll to position [0, 0]
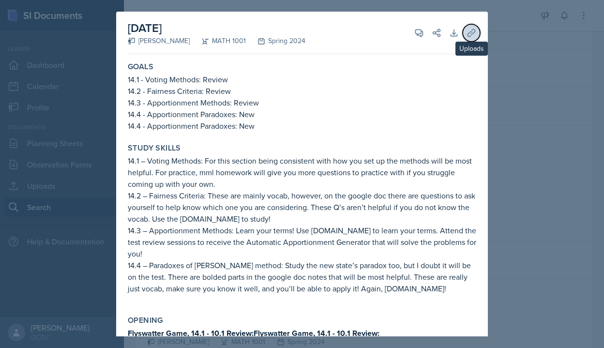
click at [477, 32] on button "Uploads" at bounding box center [471, 32] width 17 height 17
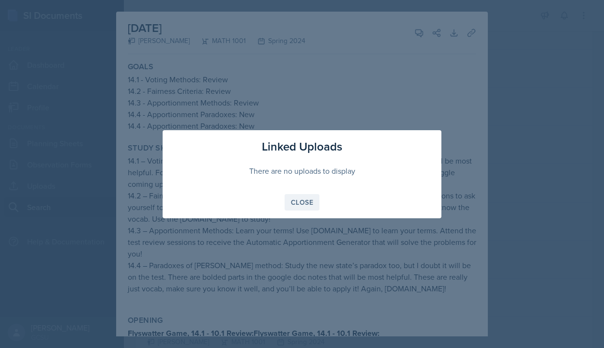
click at [298, 199] on div "Close" at bounding box center [302, 202] width 22 height 8
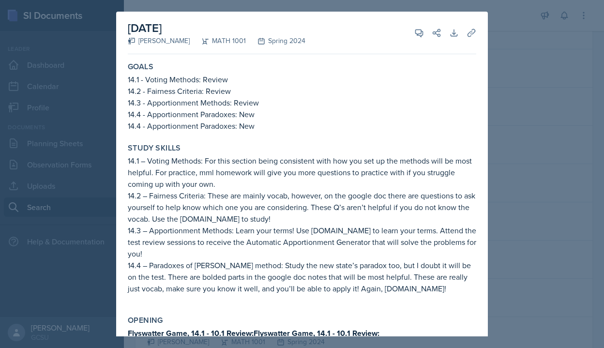
click at [535, 113] on div at bounding box center [302, 174] width 604 height 348
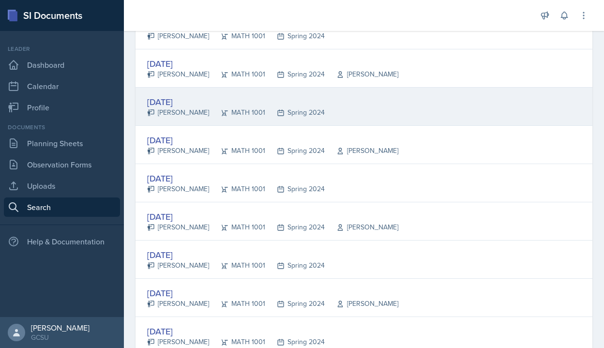
click at [181, 101] on div "Jan 25th, 2024" at bounding box center [236, 101] width 178 height 13
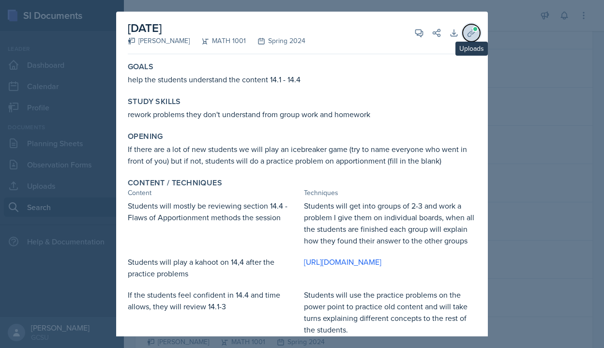
click at [474, 34] on icon at bounding box center [472, 33] width 10 height 10
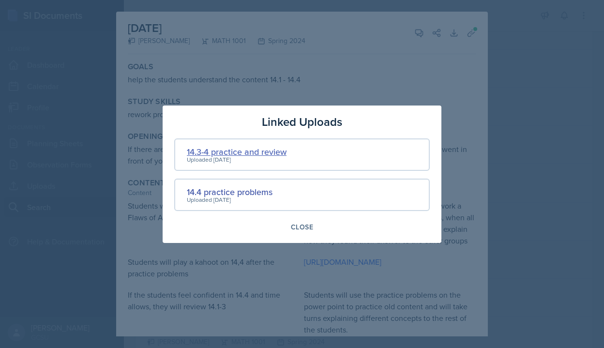
click at [254, 150] on div "14.3-4 practice and review" at bounding box center [237, 151] width 100 height 13
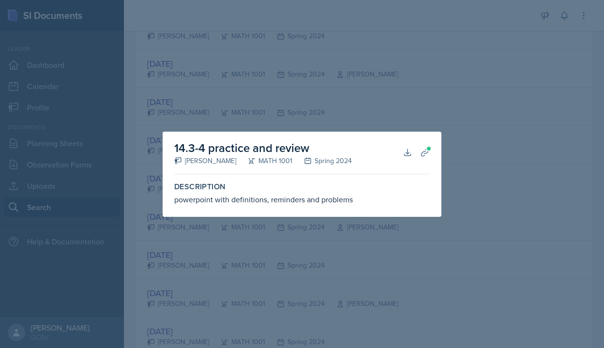
click at [238, 147] on h2 "14.3-4 practice and review" at bounding box center [263, 147] width 178 height 17
click at [405, 153] on icon at bounding box center [408, 153] width 10 height 10
click at [339, 74] on div at bounding box center [302, 174] width 604 height 348
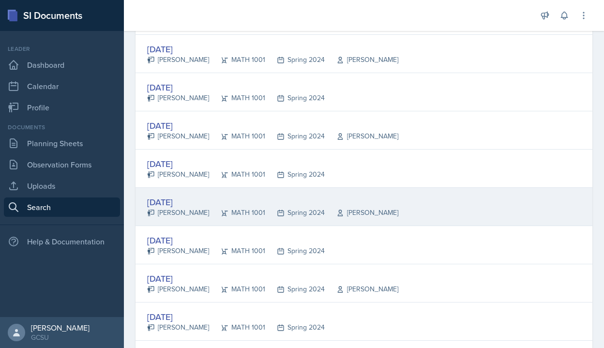
scroll to position [264, 0]
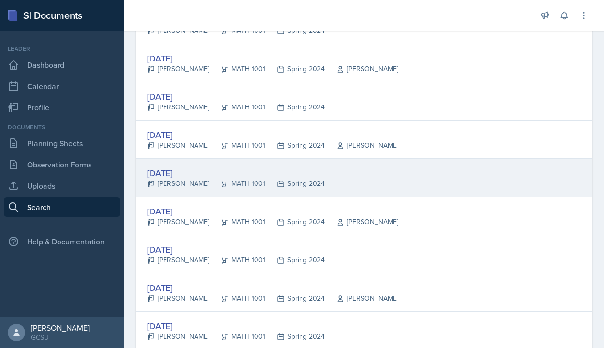
click at [162, 173] on div "Jan 25th, 2024" at bounding box center [236, 172] width 178 height 13
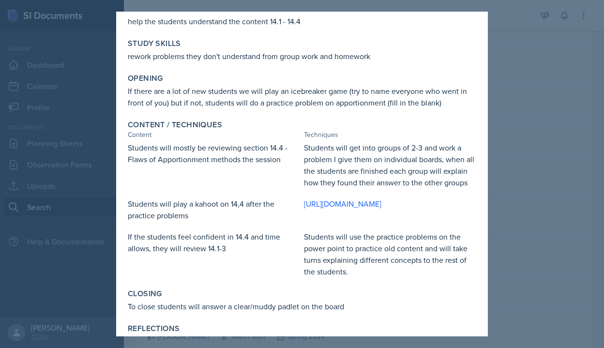
scroll to position [0, 0]
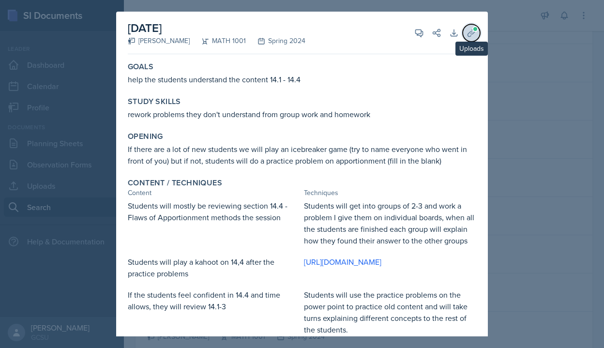
click at [474, 33] on icon at bounding box center [472, 33] width 10 height 10
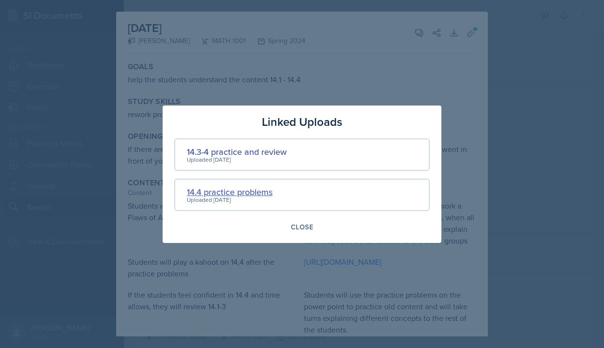
click at [252, 190] on div "14.4 practice problems" at bounding box center [230, 191] width 86 height 13
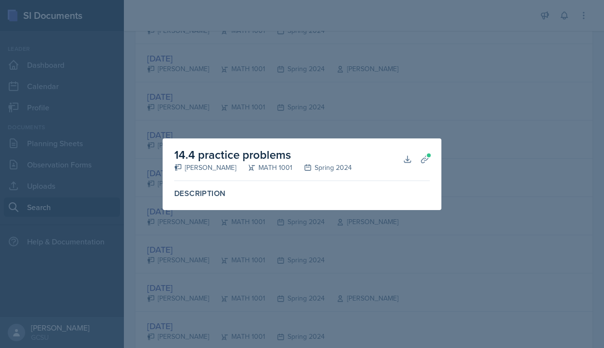
click at [437, 63] on div at bounding box center [302, 174] width 604 height 348
